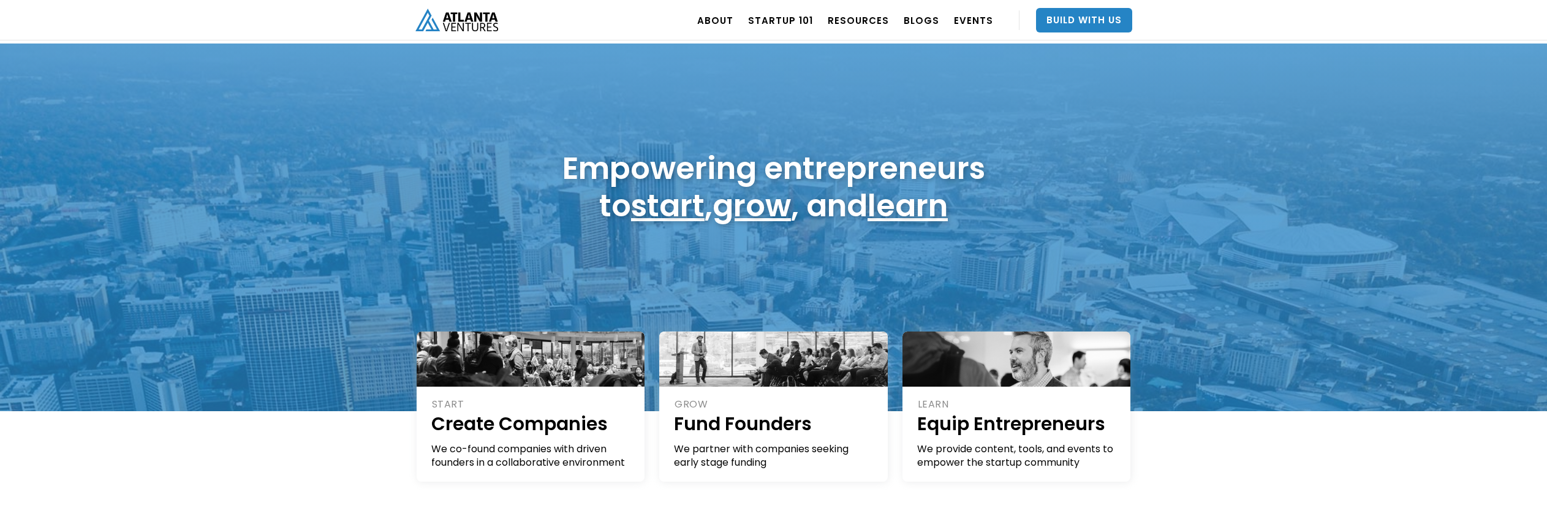
scroll to position [57, 0]
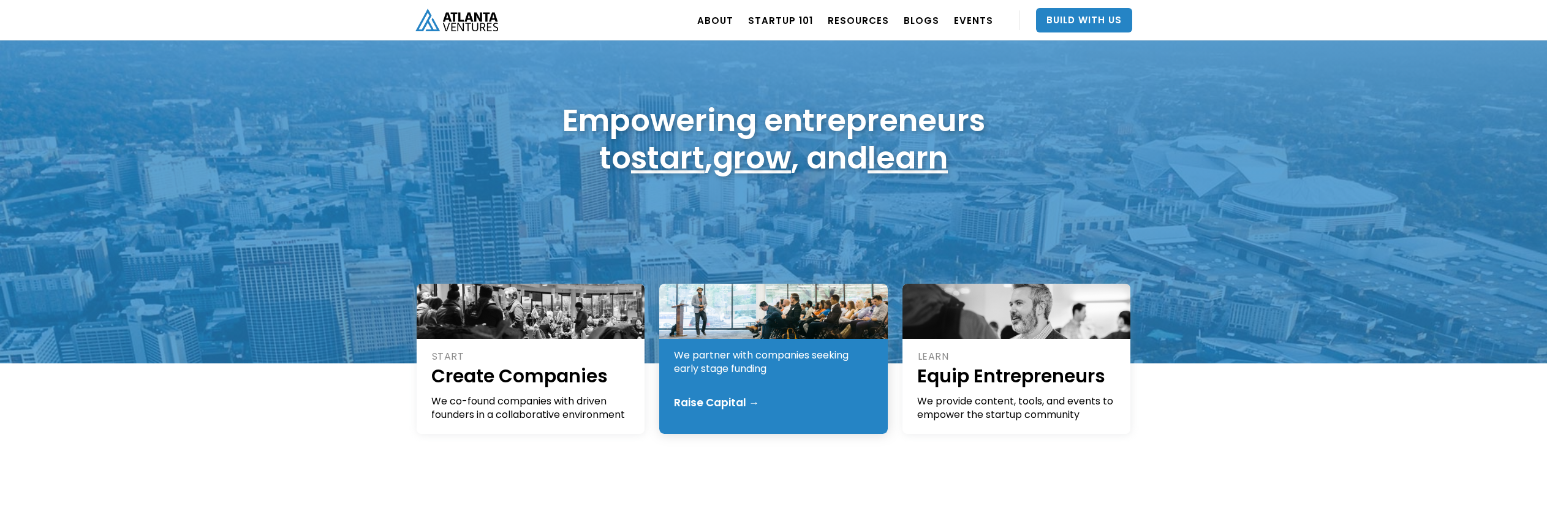
click at [742, 402] on div "Raise Capital →" at bounding box center [716, 402] width 85 height 12
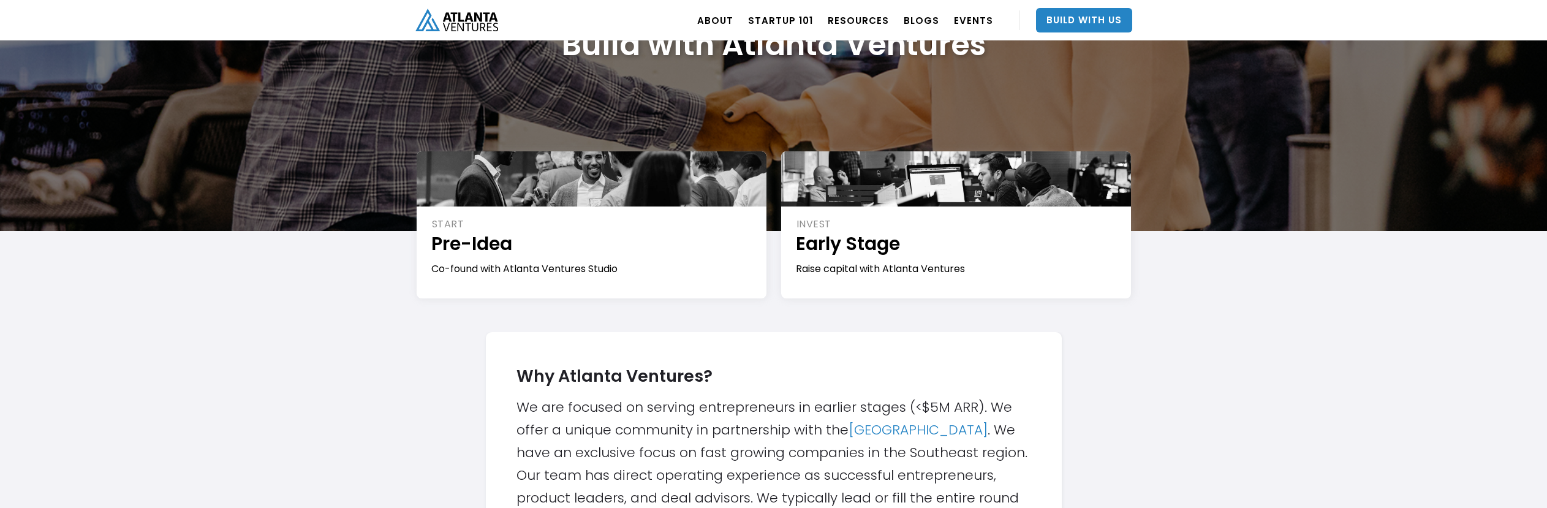
scroll to position [123, 0]
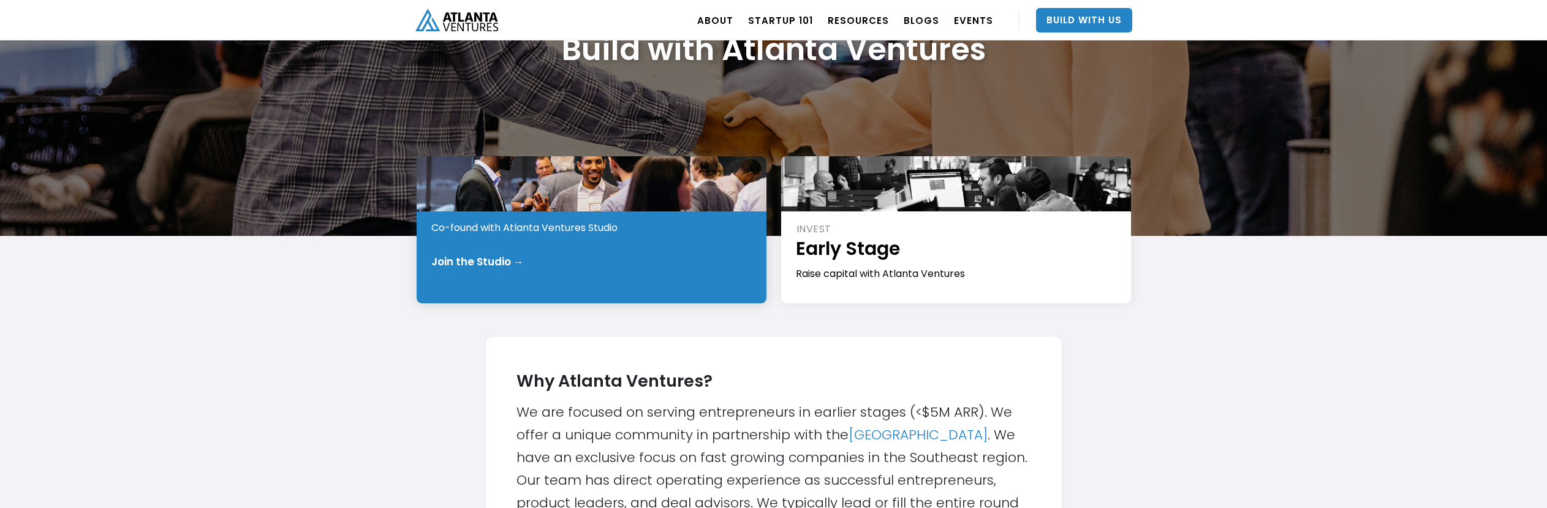
click at [481, 264] on div "Join the Studio →" at bounding box center [477, 261] width 92 height 12
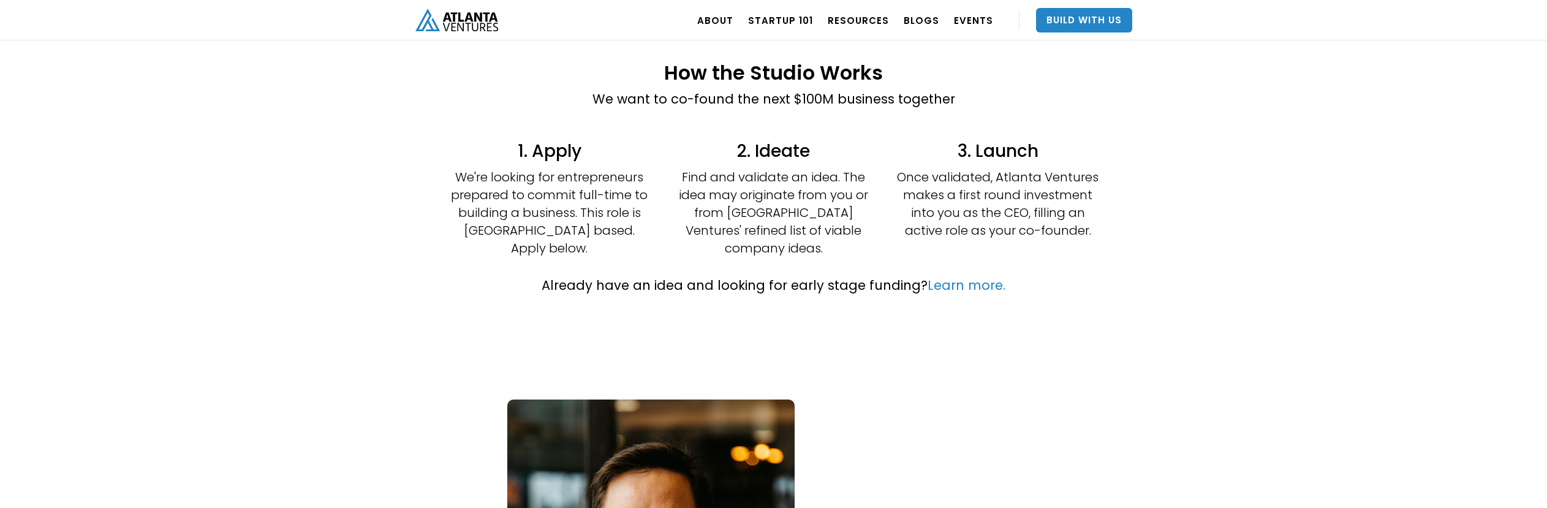
scroll to position [140, 0]
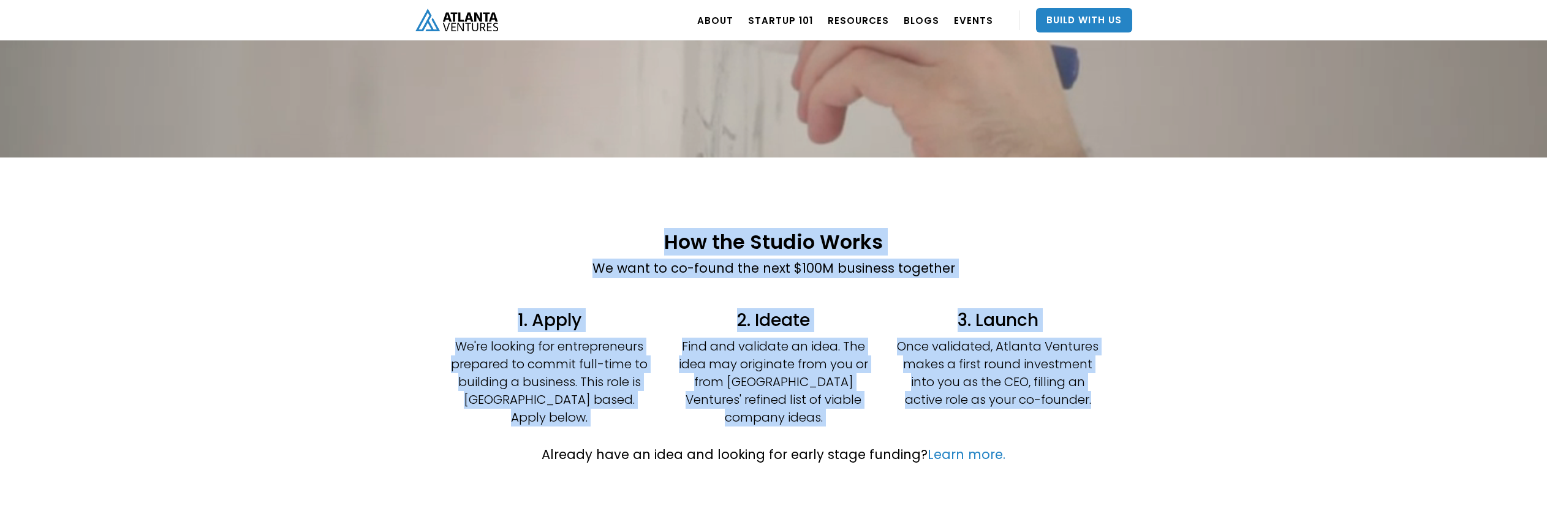
drag, startPoint x: 668, startPoint y: 236, endPoint x: 1095, endPoint y: 397, distance: 456.1
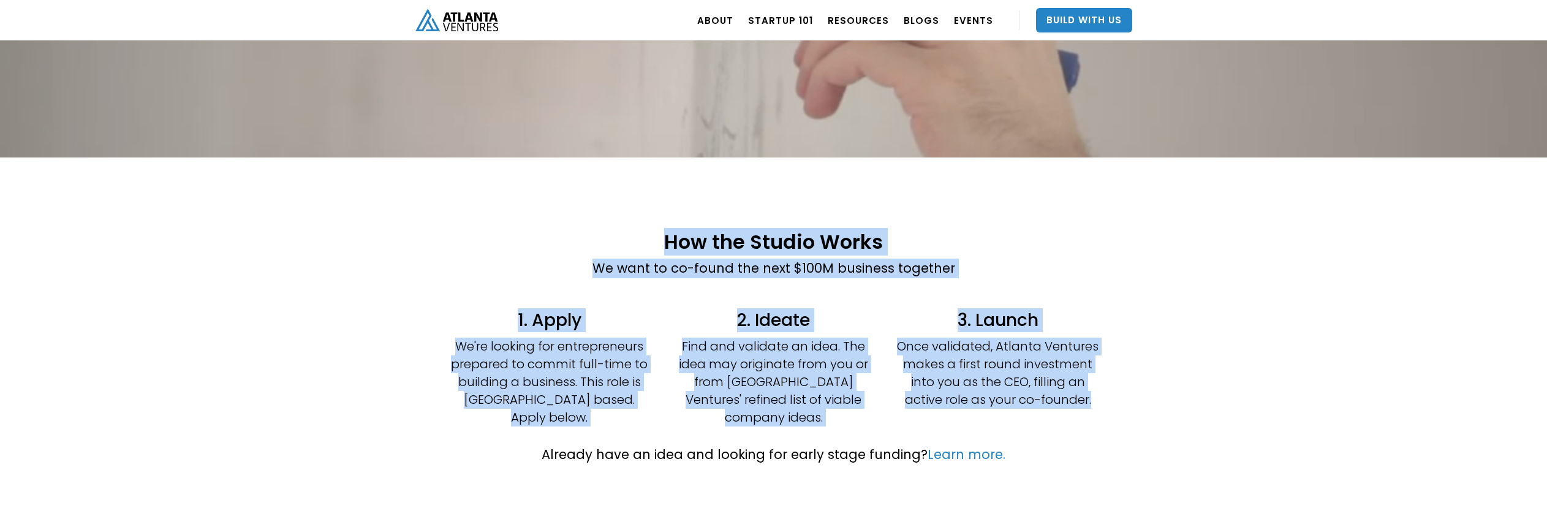
click at [1095, 397] on div "How the Studio Works We want to co-found the next $100M business together 1. Ap…" at bounding box center [773, 326] width 753 height 214
copy div "How the Studio Works We want to co-found the next $100M business together 1. Ap…"
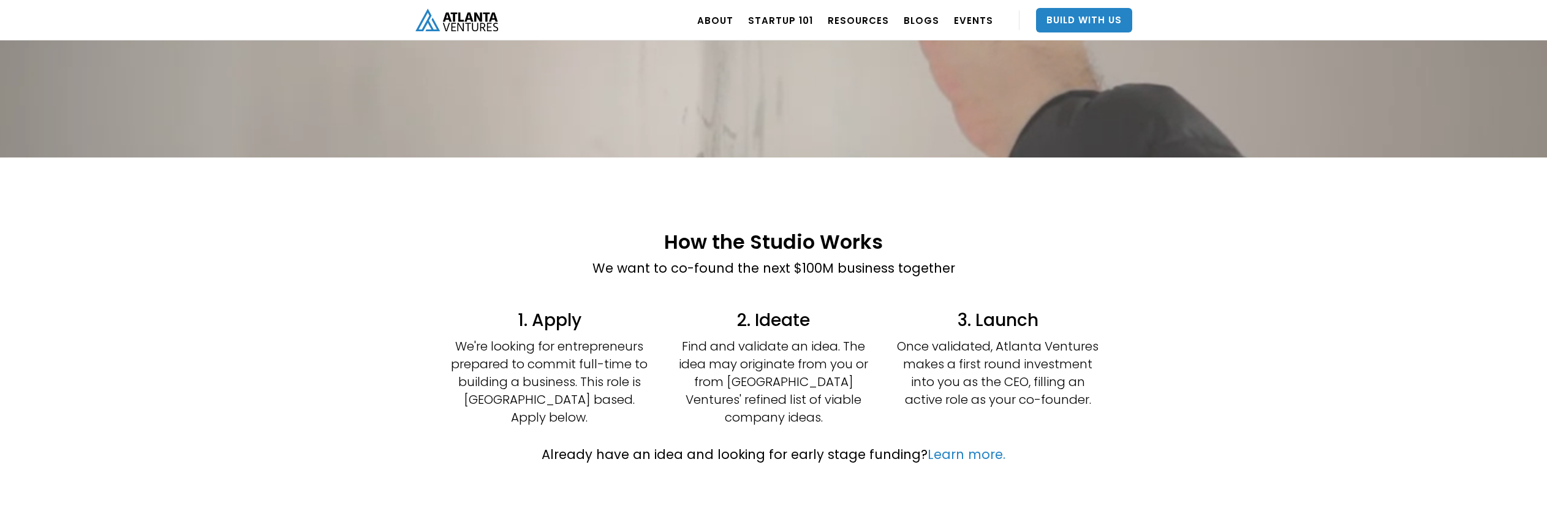
drag, startPoint x: 1249, startPoint y: 344, endPoint x: 1253, endPoint y: 319, distance: 24.8
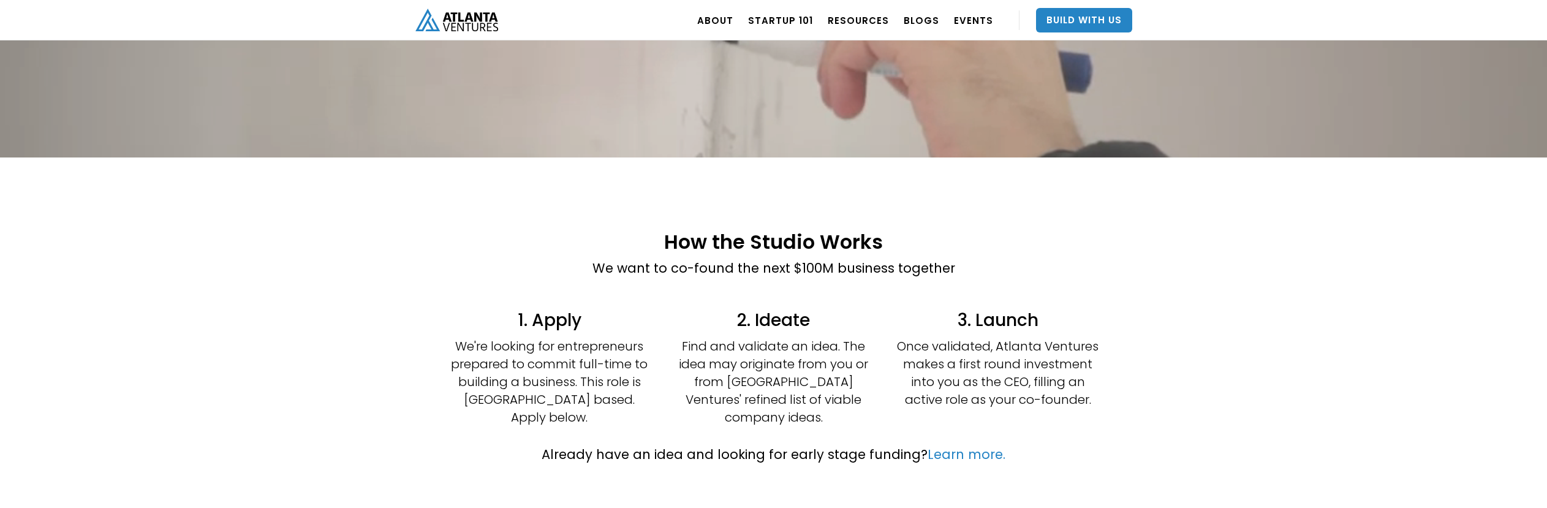
click at [1249, 344] on div "How the Studio Works We want to co-found the next $100M business together 1. Ap…" at bounding box center [773, 347] width 1547 height 380
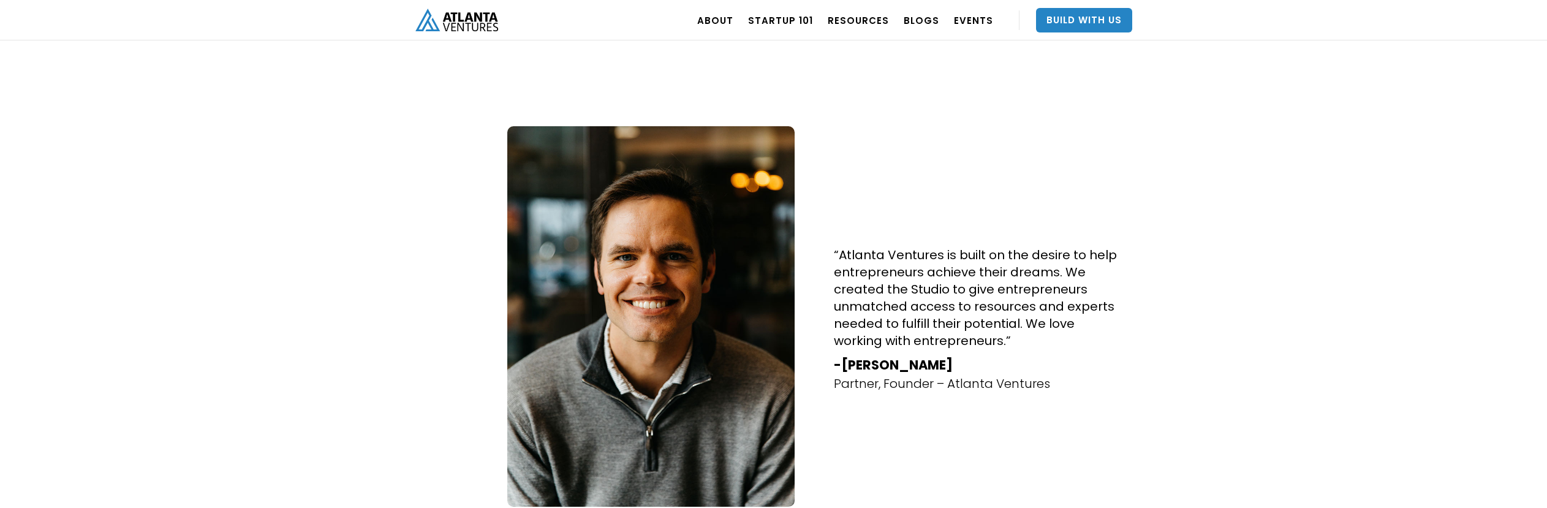
scroll to position [1123, 0]
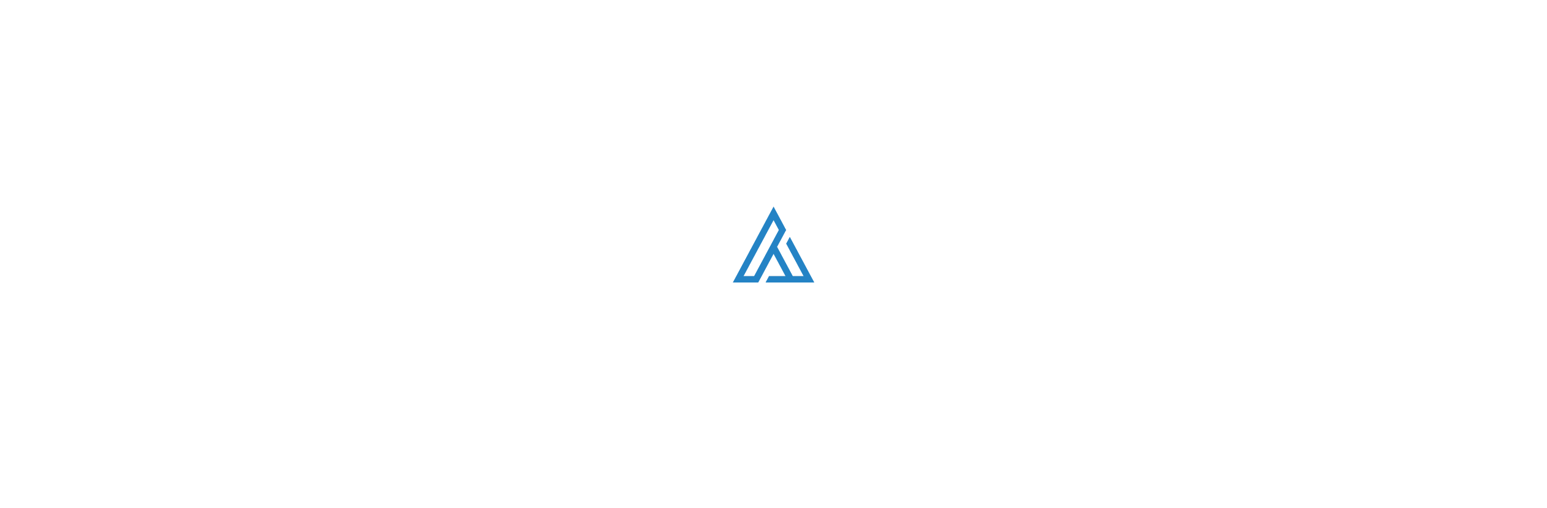
scroll to position [123, 0]
